Goal: Transaction & Acquisition: Obtain resource

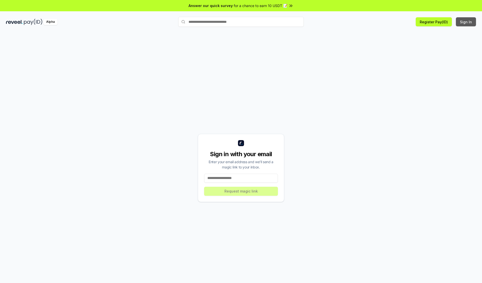
click at [466, 22] on button "Sign In" at bounding box center [466, 21] width 20 height 9
type input "**********"
click at [241, 191] on button "Request magic link" at bounding box center [241, 191] width 74 height 9
